Goal: Task Accomplishment & Management: Use online tool/utility

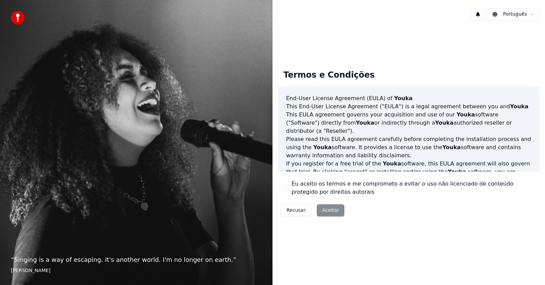
click at [386, 227] on div "Termos e Condições End-User License Agreement (EULA) of Youka This End-User Lic…" at bounding box center [409, 142] width 273 height 232
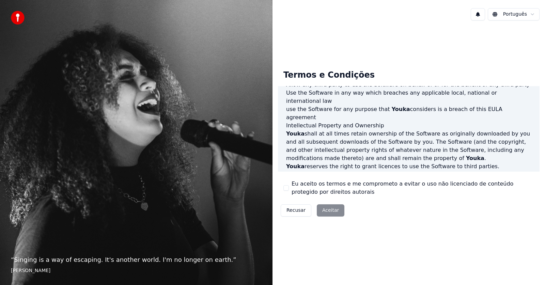
scroll to position [348, 0]
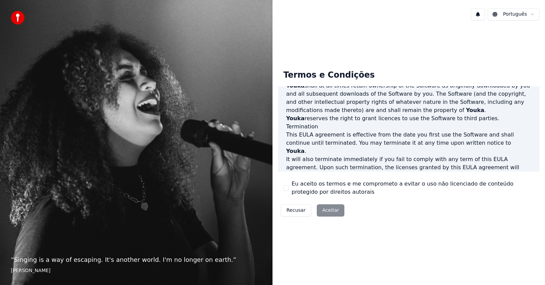
click at [284, 189] on button "Eu aceito os termos e me comprometo a evitar o uso não licenciado de conteúdo p…" at bounding box center [286, 187] width 5 height 5
click at [332, 210] on button "Aceitar" at bounding box center [331, 210] width 28 height 12
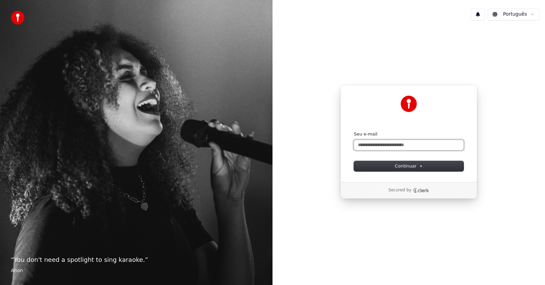
click at [428, 147] on input "Seu e-mail" at bounding box center [409, 145] width 110 height 10
drag, startPoint x: 384, startPoint y: 144, endPoint x: 334, endPoint y: 146, distance: 49.5
click at [334, 146] on div "Continuar com Google ou Seu e-mail * Continuar Secured by" at bounding box center [409, 142] width 273 height 232
paste input "**********"
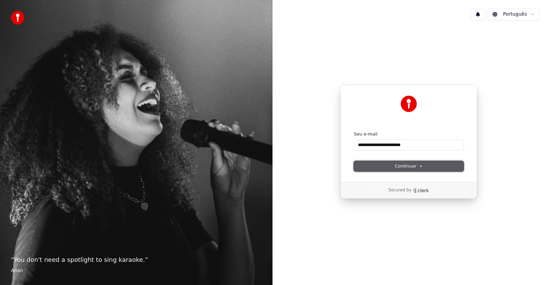
click at [398, 165] on span "Continuar" at bounding box center [409, 166] width 28 height 6
type input "**********"
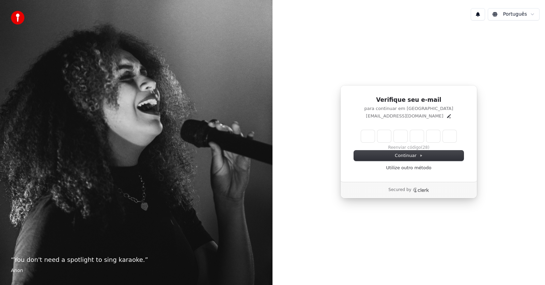
click at [367, 137] on input "Enter verification code" at bounding box center [408, 136] width 95 height 12
click at [358, 204] on div "Verifique seu e-mail para continuar em Youka alankardec30000@gmail.com Reenviar…" at bounding box center [409, 142] width 273 height 232
click at [370, 135] on input "Enter verification code" at bounding box center [415, 136] width 109 height 12
paste input "Enter verification code"
type input "******"
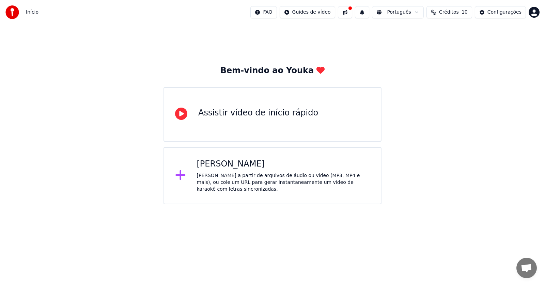
click at [285, 179] on div "[PERSON_NAME] a partir de arquivos de áudio ou vídeo (MP3, MP4 e mais), ou cole…" at bounding box center [283, 182] width 173 height 20
